Goal: Browse casually

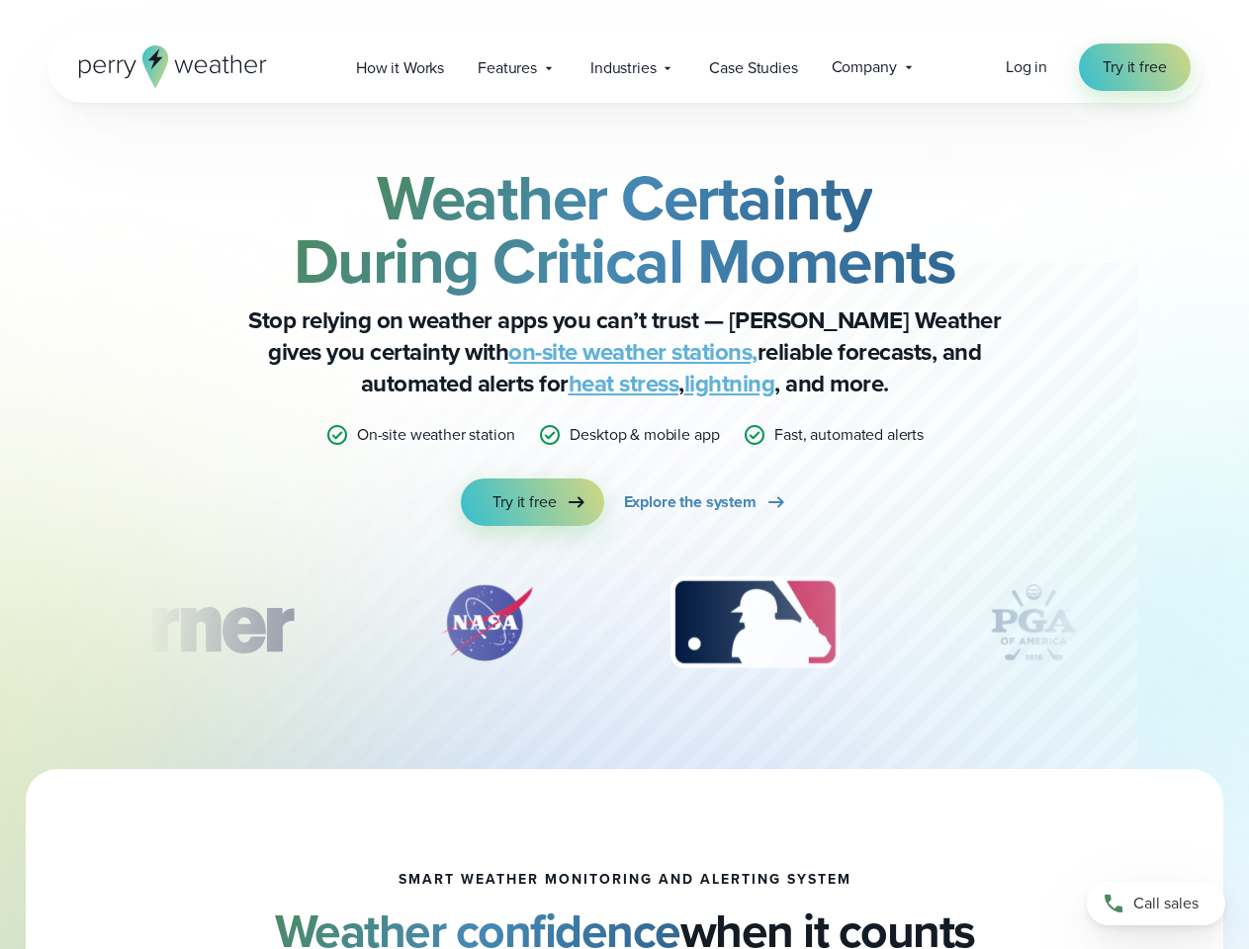
click at [624, 475] on div "Weather Certainty During Critical Moments Stop relying on weather apps you can’…" at bounding box center [624, 346] width 957 height 360
click at [624, 67] on span "Industries" at bounding box center [622, 68] width 65 height 24
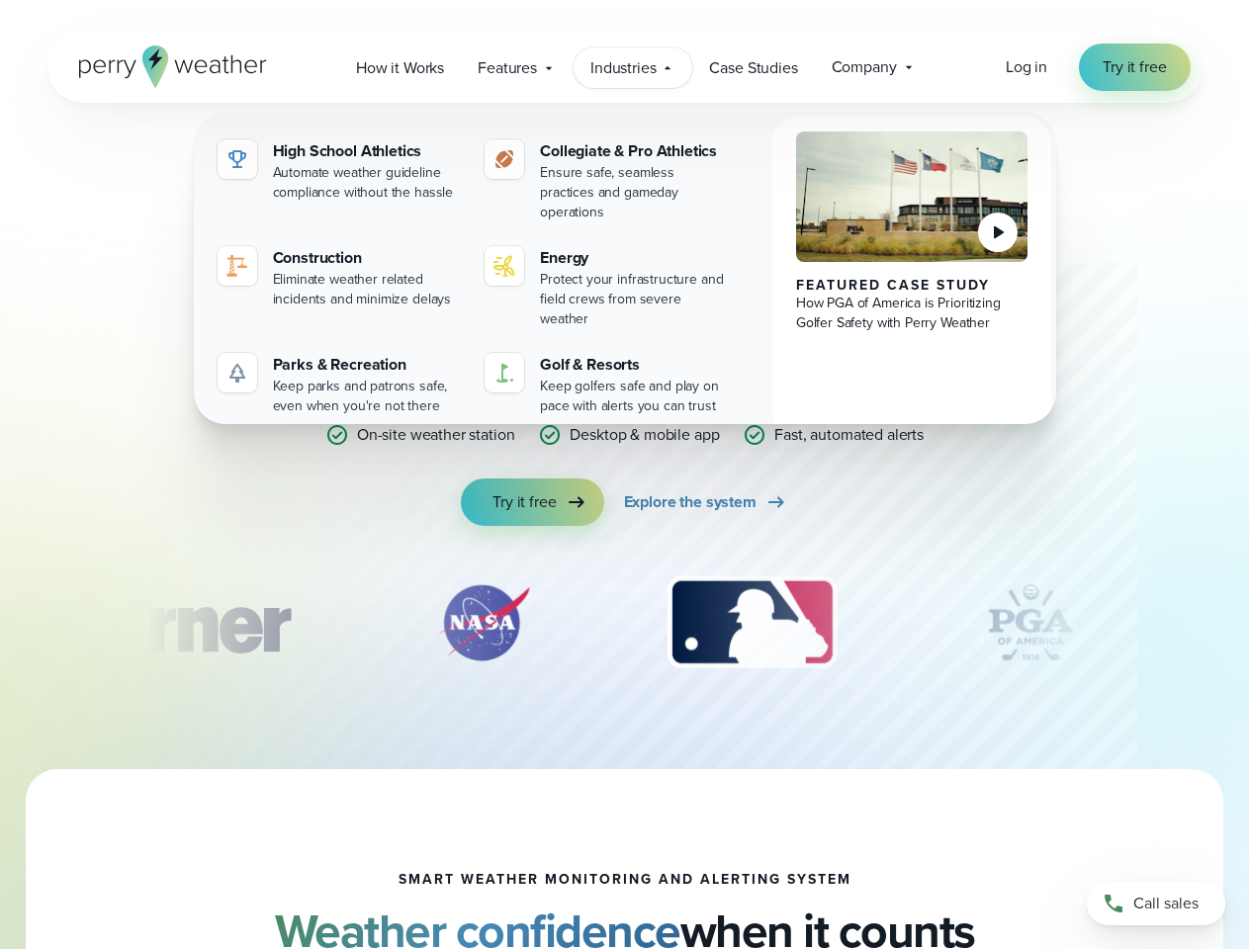
click at [625, 623] on div "slideshow" at bounding box center [624, 623] width 957 height 99
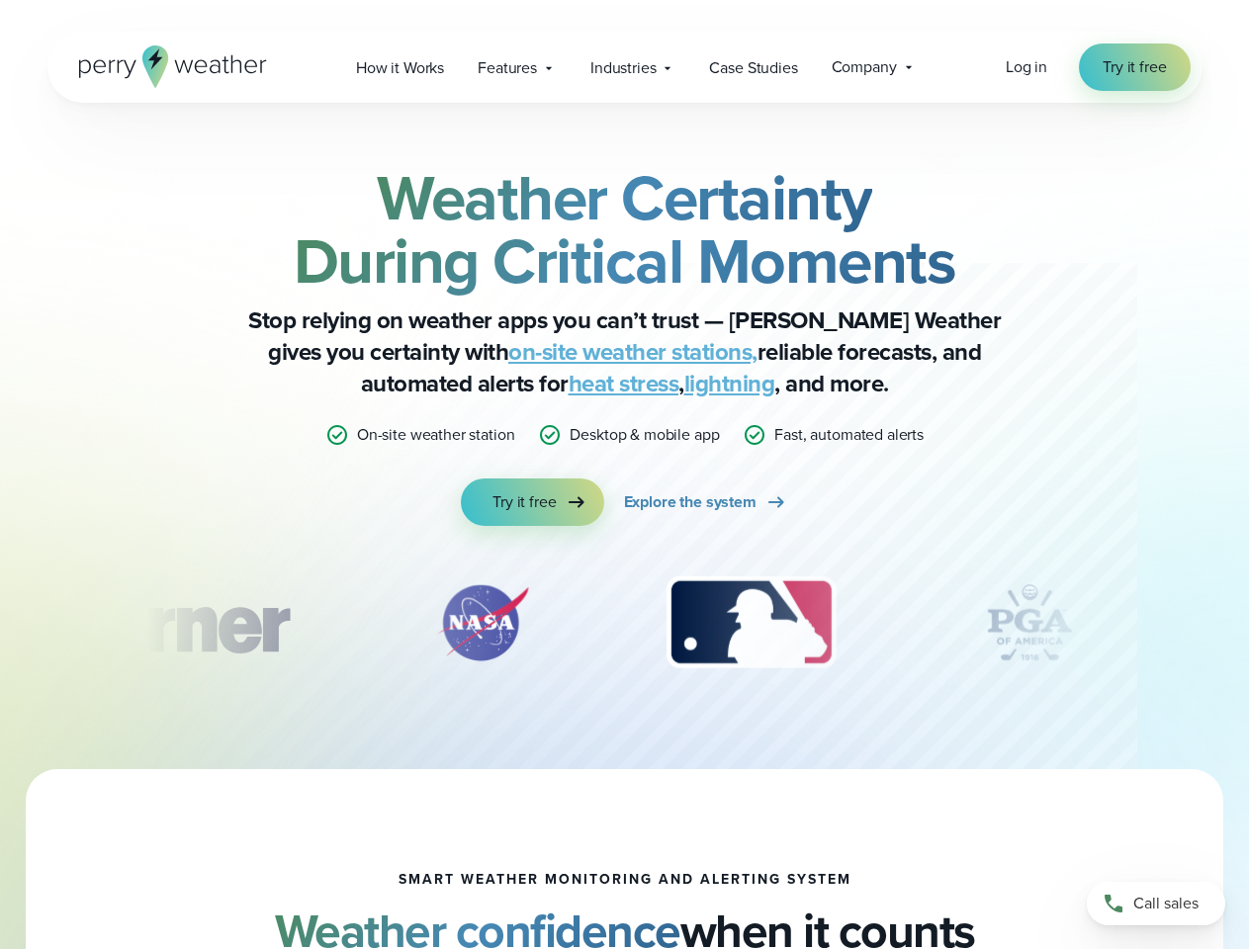
click at [0, 623] on div "Weather Certainty During Critical Moments Stop relying on weather apps you can’…" at bounding box center [624, 436] width 1249 height 667
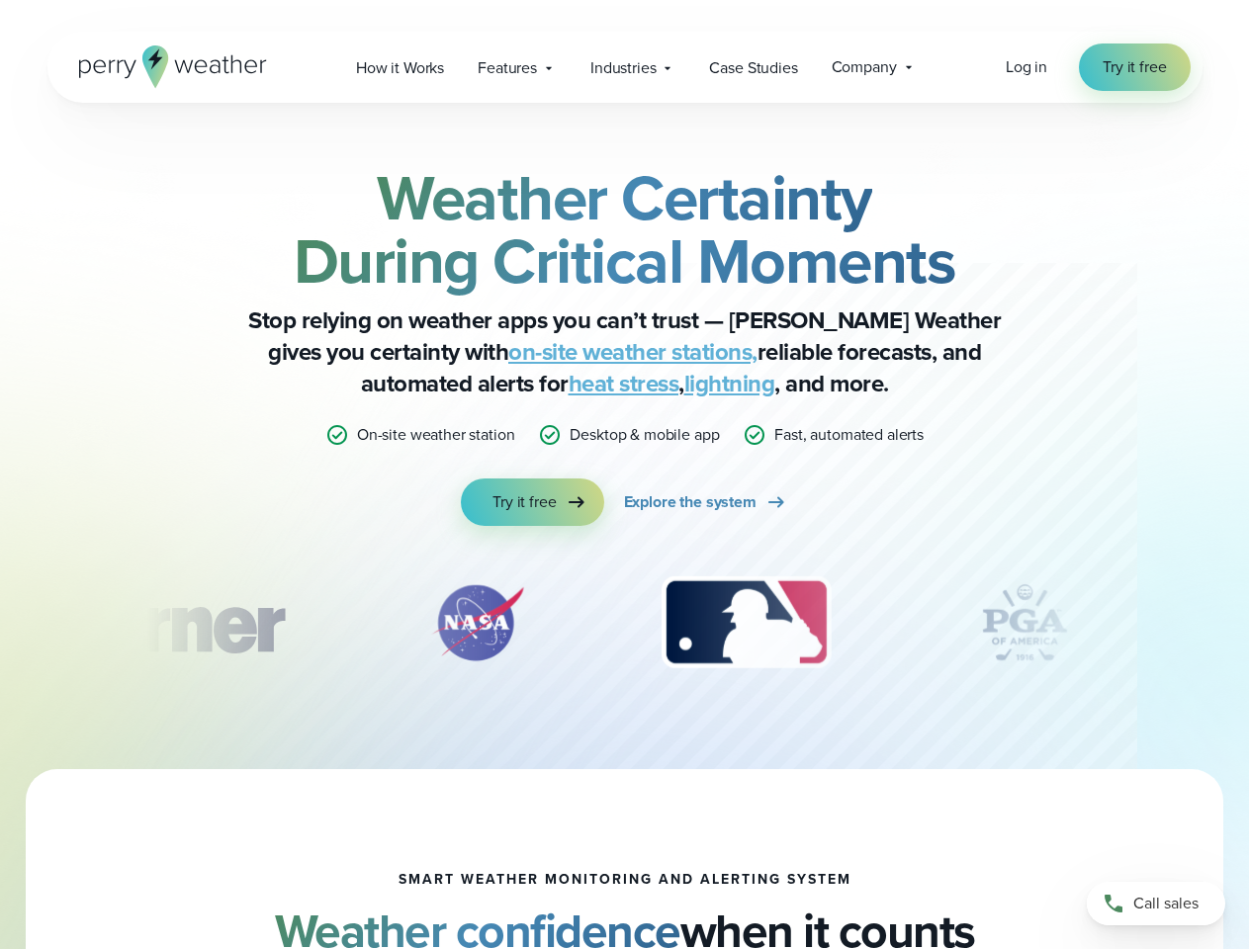
click at [0, 623] on div "Weather Certainty During Critical Moments Stop relying on weather apps you can’…" at bounding box center [624, 436] width 1249 height 667
